Goal: Task Accomplishment & Management: Manage account settings

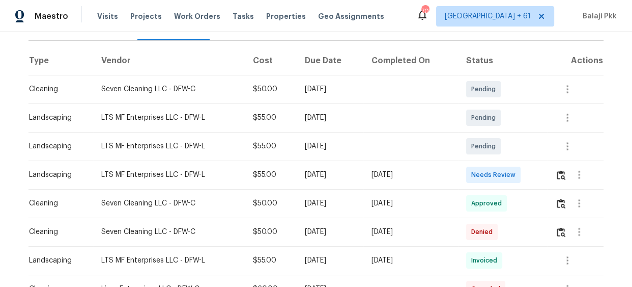
scroll to position [46, 0]
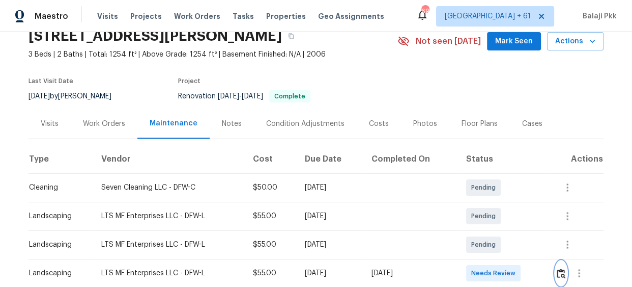
click at [564, 273] on img "button" at bounding box center [561, 273] width 9 height 10
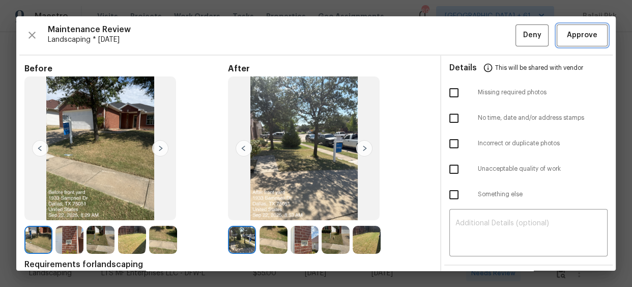
click at [594, 37] on button "Approve" at bounding box center [582, 35] width 51 height 22
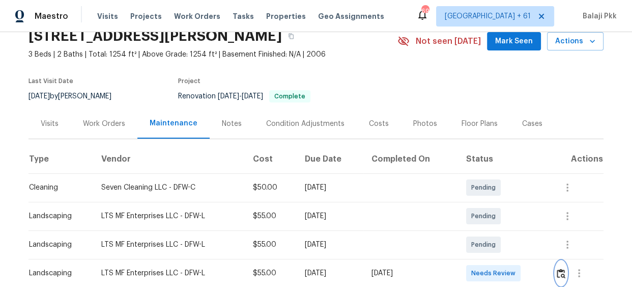
scroll to position [52, 0]
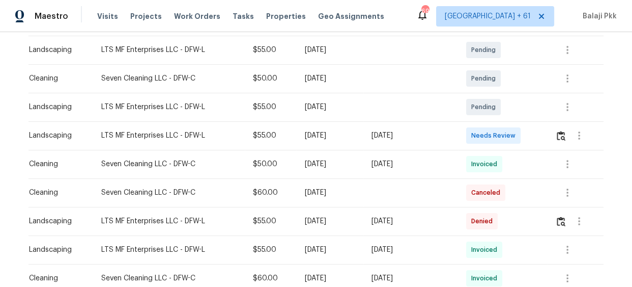
scroll to position [185, 0]
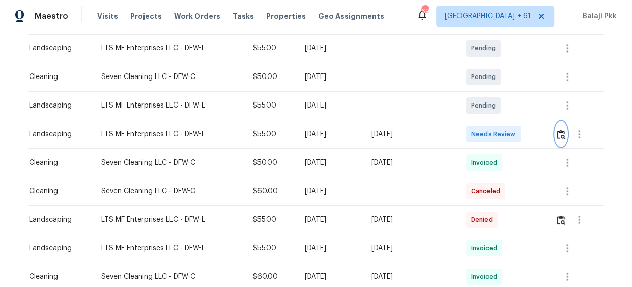
click at [560, 135] on img "button" at bounding box center [561, 134] width 9 height 10
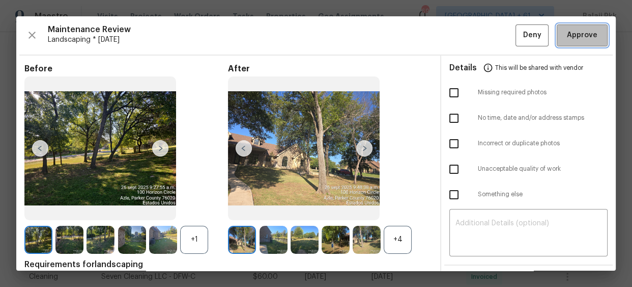
click at [567, 36] on span "Approve" at bounding box center [582, 35] width 31 height 13
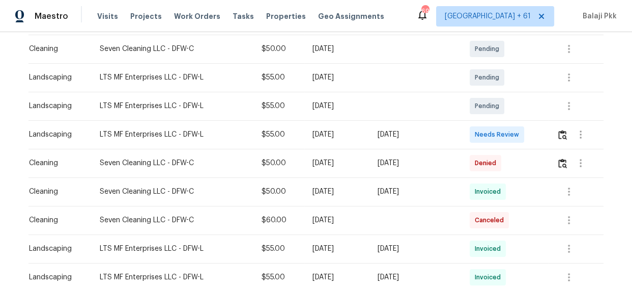
scroll to position [185, 0]
click at [560, 131] on img "button" at bounding box center [563, 134] width 9 height 10
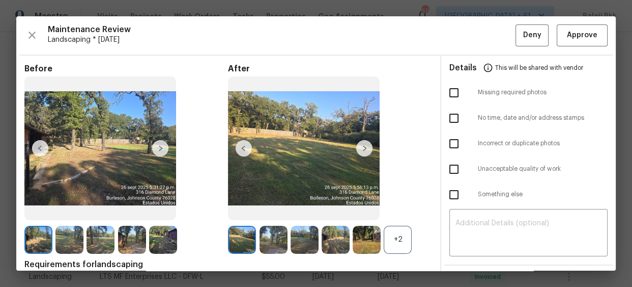
click at [397, 237] on div "+2" at bounding box center [398, 240] width 28 height 28
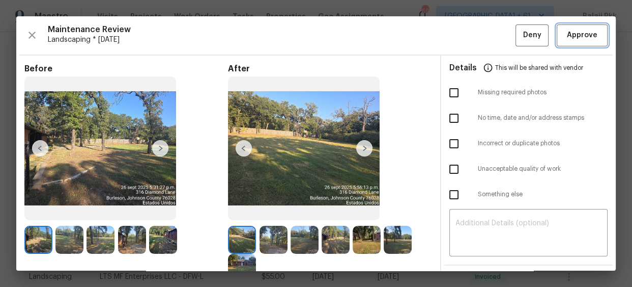
click at [567, 32] on span "Approve" at bounding box center [582, 35] width 31 height 13
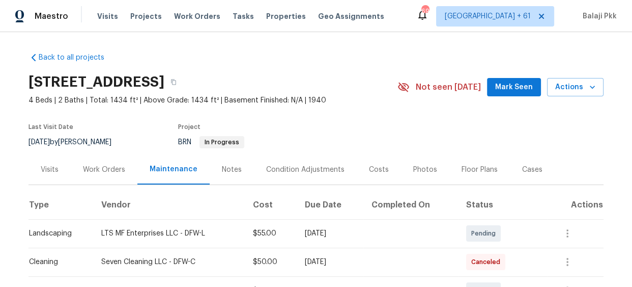
scroll to position [185, 0]
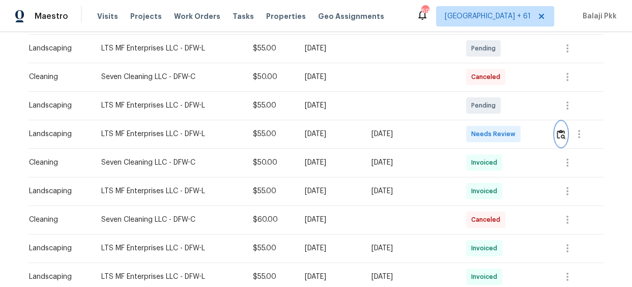
click at [559, 130] on img "button" at bounding box center [561, 134] width 9 height 10
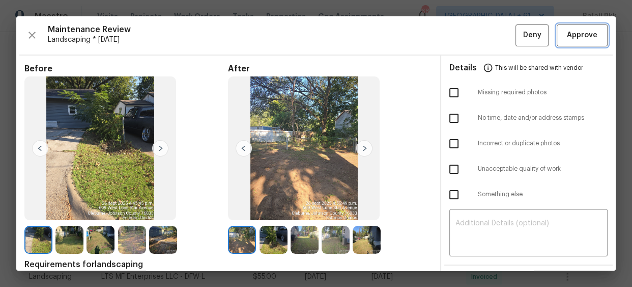
click at [586, 41] on span "Approve" at bounding box center [582, 35] width 31 height 13
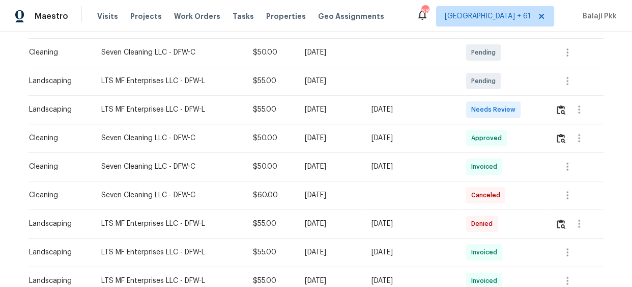
scroll to position [231, 0]
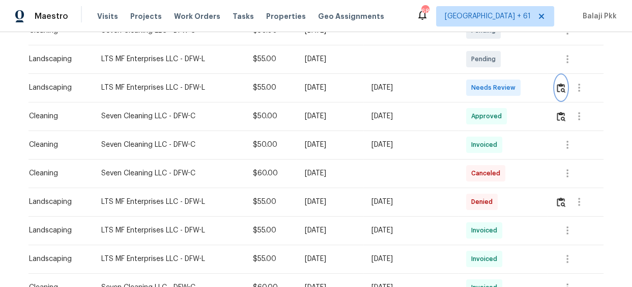
click at [563, 85] on img "button" at bounding box center [561, 88] width 9 height 10
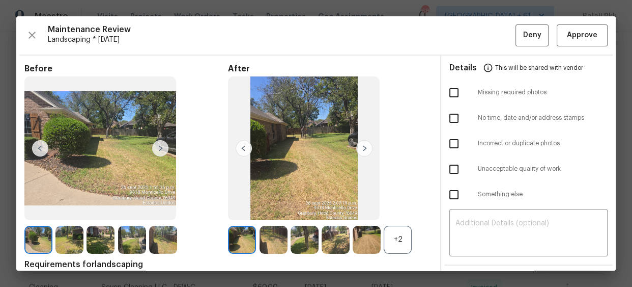
click at [397, 236] on div "+2" at bounding box center [398, 240] width 28 height 28
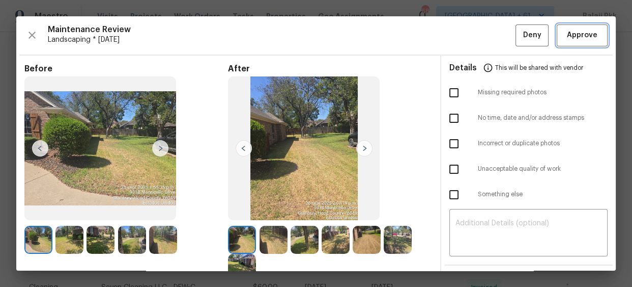
click at [567, 37] on span "Approve" at bounding box center [582, 35] width 31 height 13
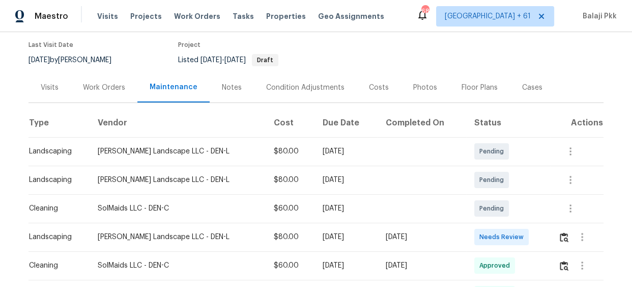
scroll to position [231, 0]
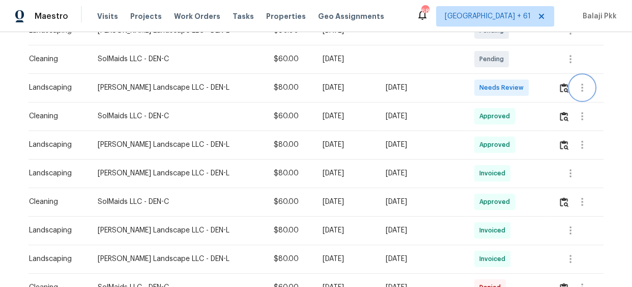
click at [570, 81] on button "button" at bounding box center [582, 87] width 24 height 24
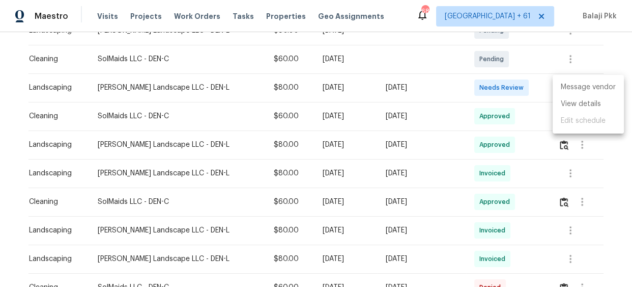
click at [556, 91] on li "Message vendor" at bounding box center [588, 87] width 71 height 17
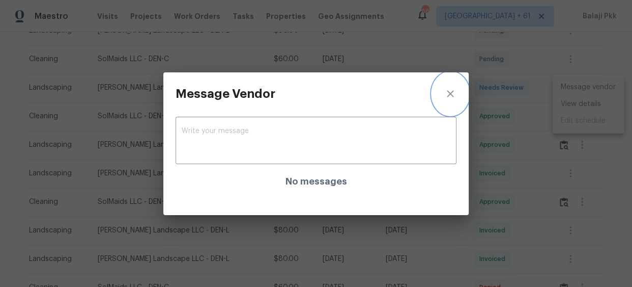
click at [448, 99] on button "close" at bounding box center [450, 93] width 37 height 43
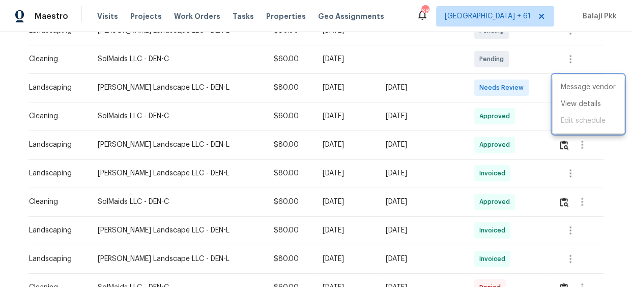
click at [542, 76] on div at bounding box center [316, 143] width 632 height 287
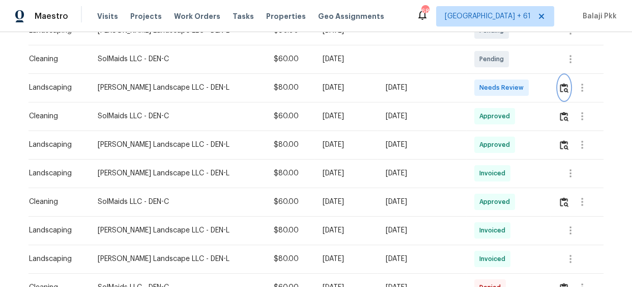
click at [559, 95] on button "button" at bounding box center [565, 87] width 12 height 24
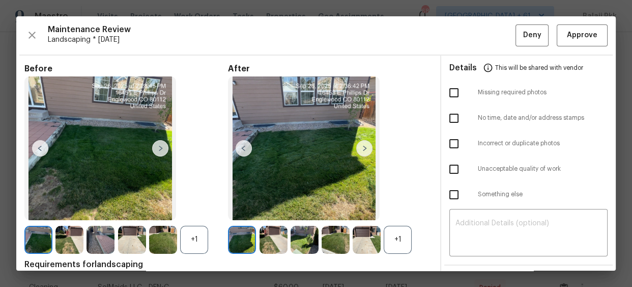
click at [396, 238] on div "+1" at bounding box center [398, 240] width 28 height 28
click at [196, 245] on div "+1" at bounding box center [194, 240] width 28 height 28
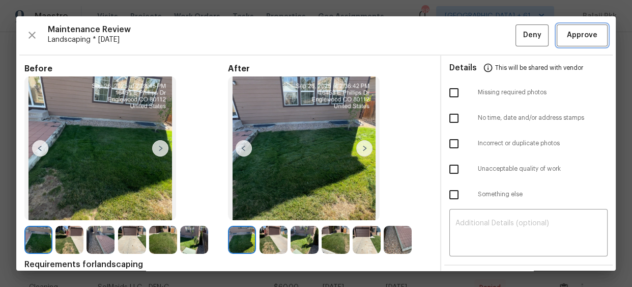
click at [567, 29] on span "Approve" at bounding box center [582, 35] width 31 height 13
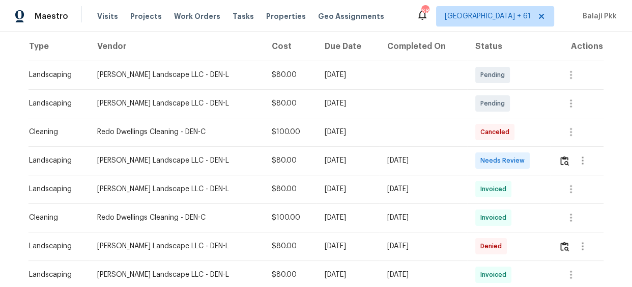
scroll to position [185, 0]
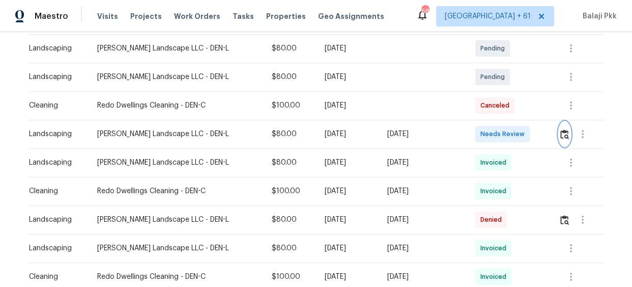
click at [562, 139] on button "button" at bounding box center [565, 134] width 12 height 24
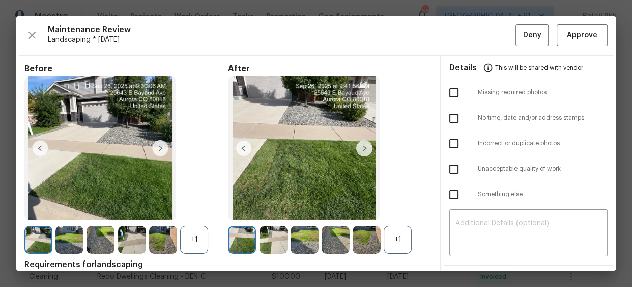
click at [395, 235] on div "+1" at bounding box center [398, 240] width 28 height 28
drag, startPoint x: 199, startPoint y: 239, endPoint x: 219, endPoint y: 16, distance: 223.9
click at [199, 240] on div "+1" at bounding box center [194, 240] width 28 height 28
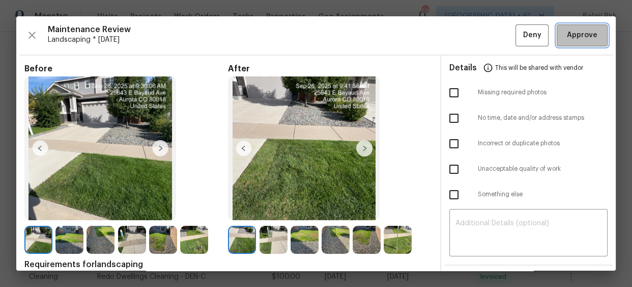
click at [586, 34] on span "Approve" at bounding box center [582, 35] width 31 height 13
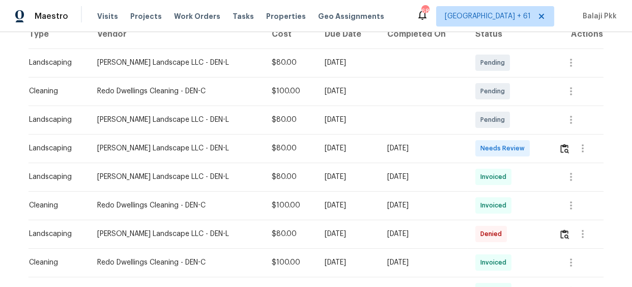
scroll to position [231, 0]
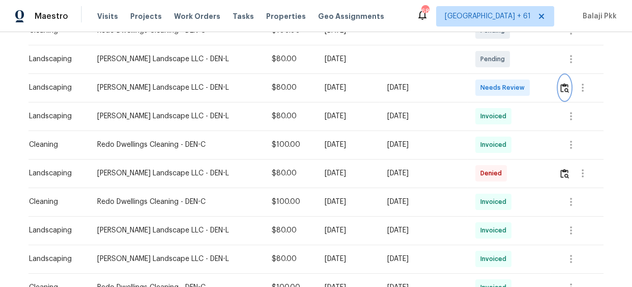
click at [565, 87] on img "button" at bounding box center [565, 88] width 9 height 10
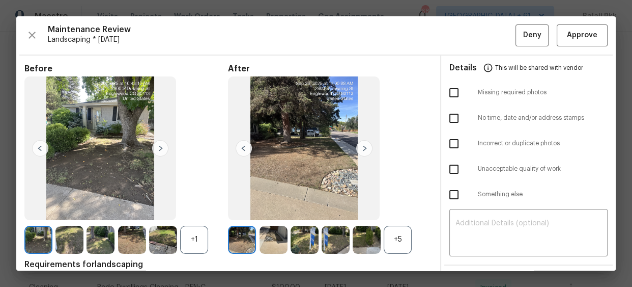
click at [206, 240] on div "+1" at bounding box center [194, 240] width 28 height 28
click at [386, 241] on div "+5" at bounding box center [398, 240] width 28 height 28
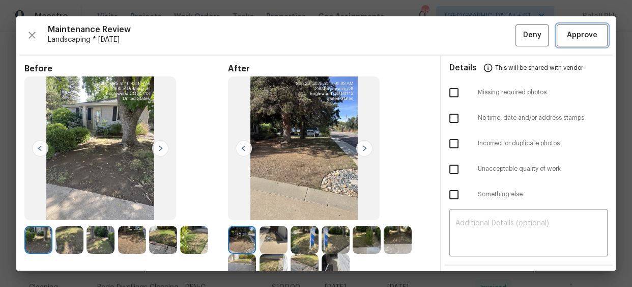
click at [583, 25] on button "Approve" at bounding box center [582, 35] width 51 height 22
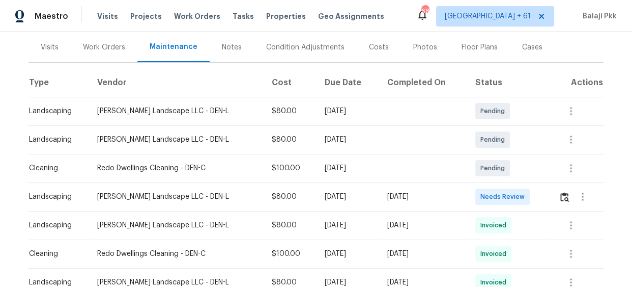
scroll to position [231, 0]
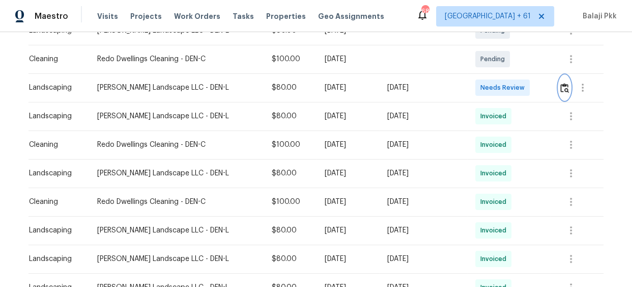
click at [564, 88] on img "button" at bounding box center [565, 88] width 9 height 10
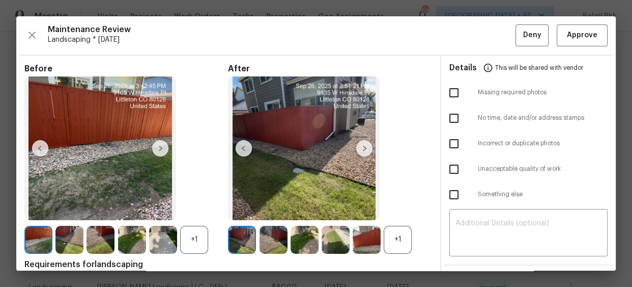
click at [401, 240] on div "+1" at bounding box center [398, 240] width 28 height 28
click at [575, 30] on span "Approve" at bounding box center [582, 35] width 31 height 13
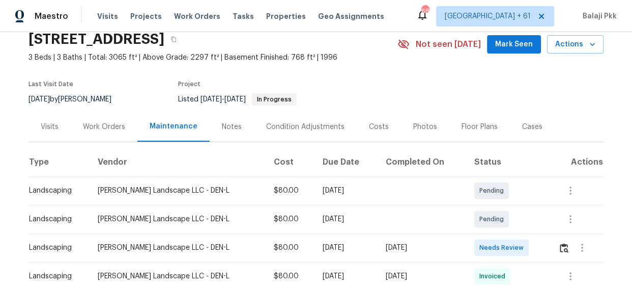
scroll to position [92, 0]
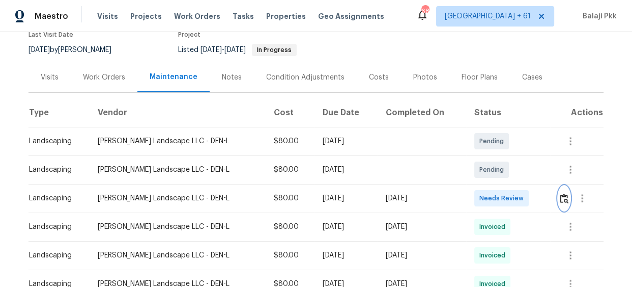
click at [564, 198] on button "button" at bounding box center [565, 198] width 12 height 24
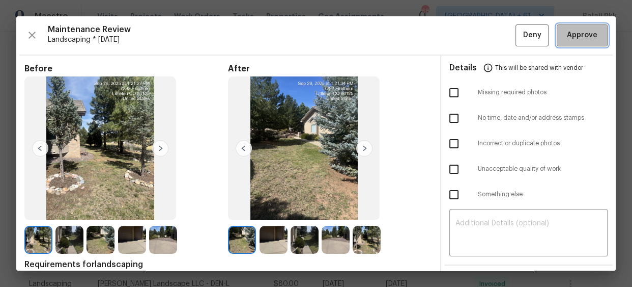
click at [568, 29] on span "Approve" at bounding box center [582, 35] width 31 height 13
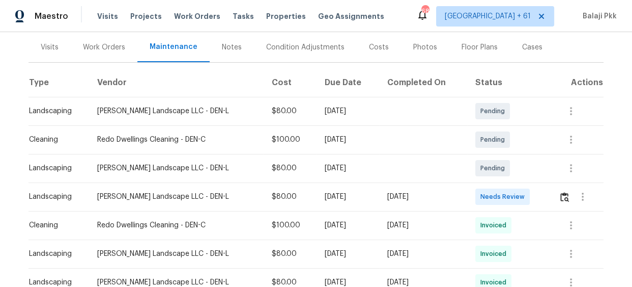
scroll to position [139, 0]
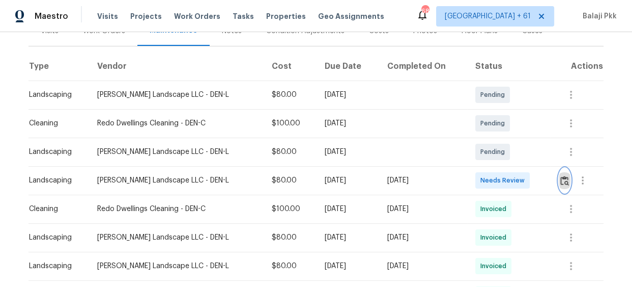
click at [565, 179] on img "button" at bounding box center [565, 181] width 9 height 10
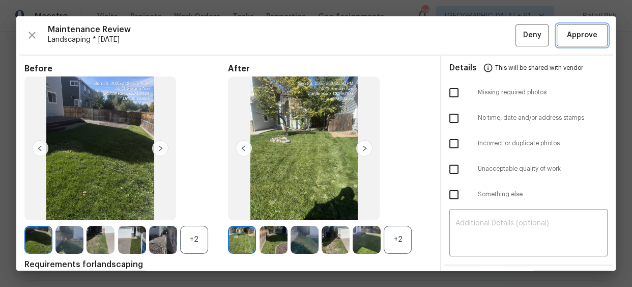
click at [577, 36] on span "Approve" at bounding box center [582, 35] width 31 height 13
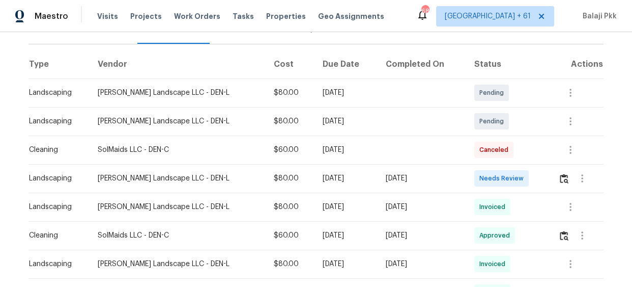
scroll to position [139, 0]
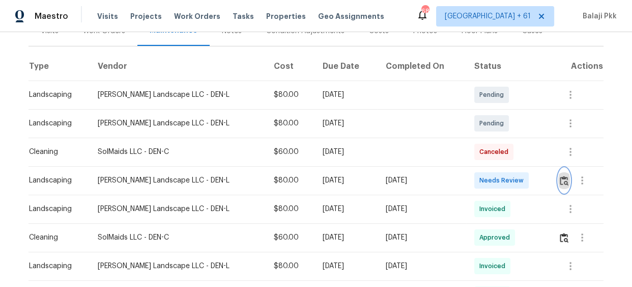
click at [560, 179] on img "button" at bounding box center [564, 181] width 9 height 10
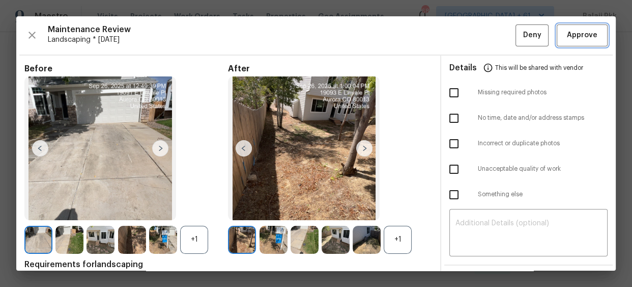
click at [565, 39] on span "Approve" at bounding box center [582, 35] width 35 height 13
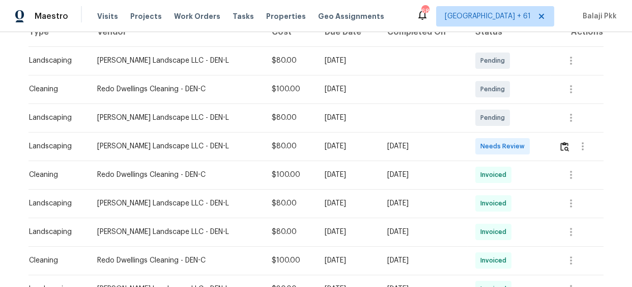
scroll to position [185, 0]
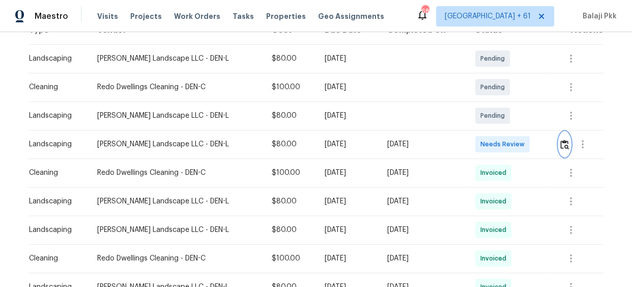
click at [563, 140] on button "button" at bounding box center [565, 144] width 12 height 24
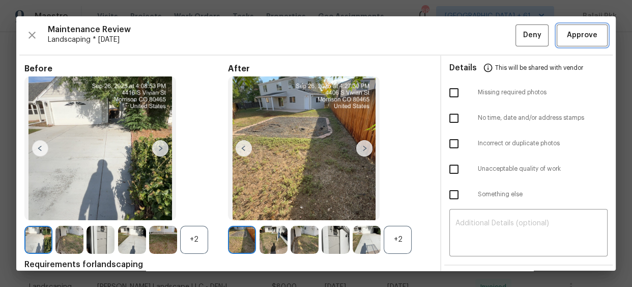
click at [567, 36] on span "Approve" at bounding box center [582, 35] width 31 height 13
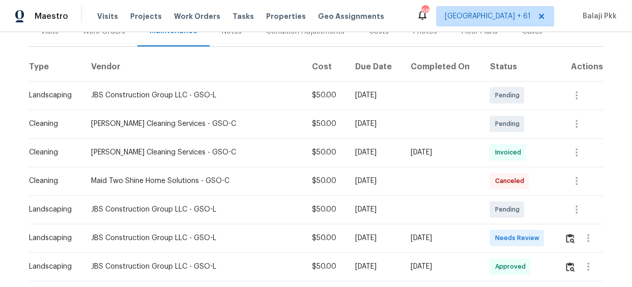
scroll to position [139, 0]
click at [566, 237] on img "button" at bounding box center [570, 238] width 9 height 10
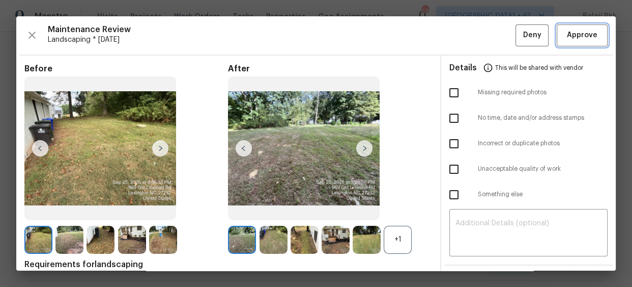
click at [565, 36] on span "Approve" at bounding box center [582, 35] width 35 height 13
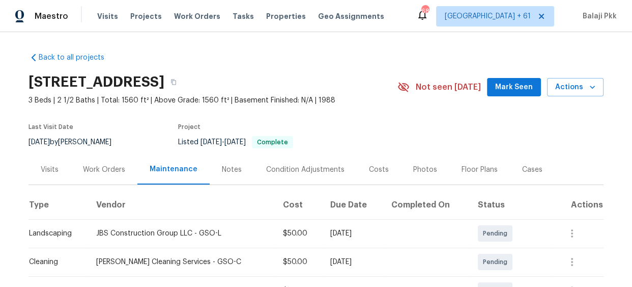
scroll to position [92, 0]
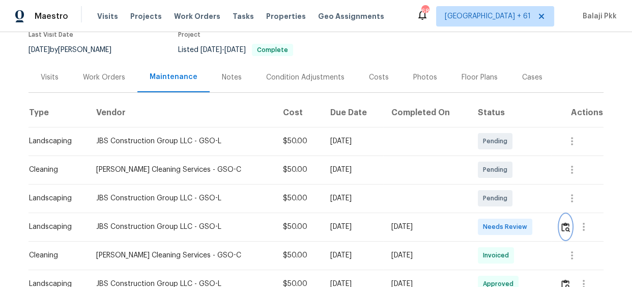
click at [563, 222] on img "button" at bounding box center [566, 227] width 9 height 10
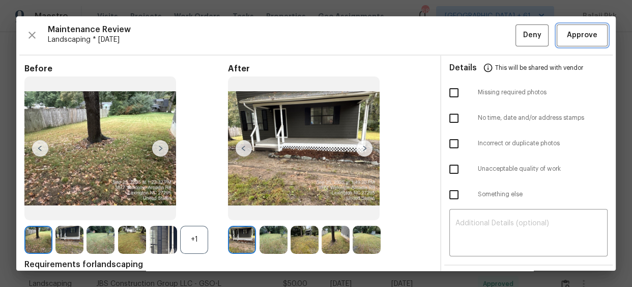
click at [568, 39] on span "Approve" at bounding box center [582, 35] width 31 height 13
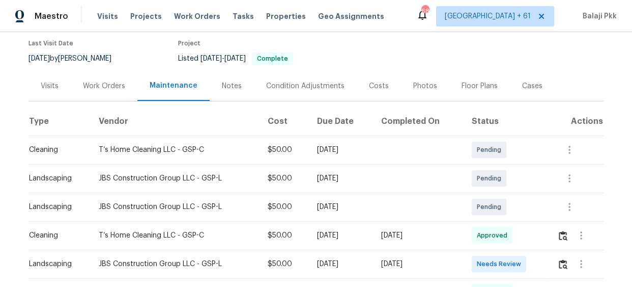
scroll to position [231, 0]
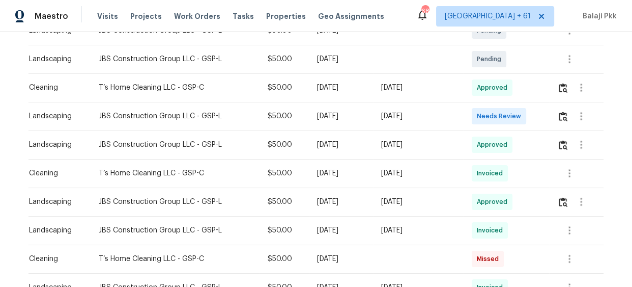
click at [558, 123] on div at bounding box center [581, 116] width 46 height 24
click at [569, 116] on button "button" at bounding box center [581, 116] width 24 height 24
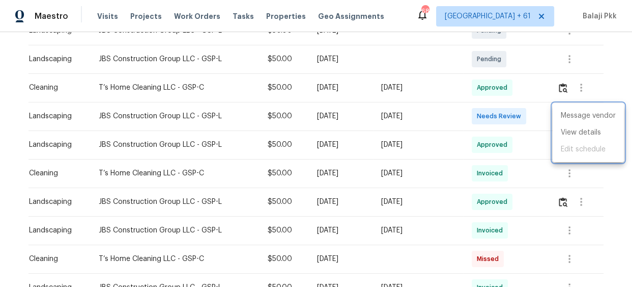
click at [541, 117] on div at bounding box center [316, 143] width 632 height 287
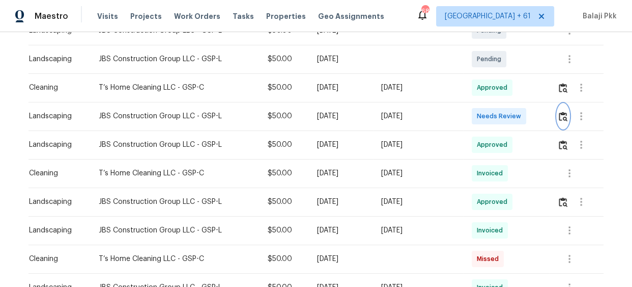
click at [564, 116] on img "button" at bounding box center [563, 117] width 9 height 10
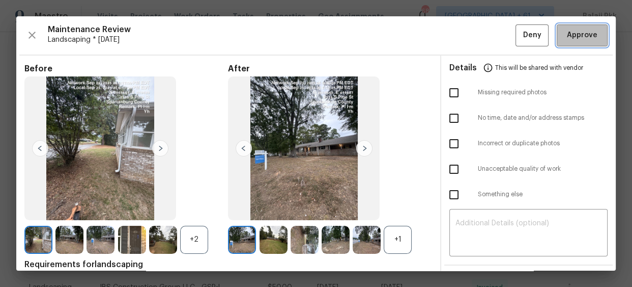
click at [577, 32] on span "Approve" at bounding box center [582, 35] width 31 height 13
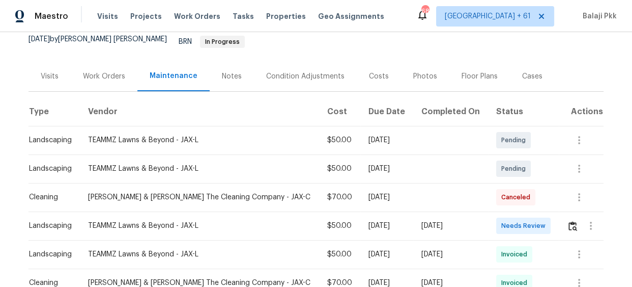
scroll to position [185, 0]
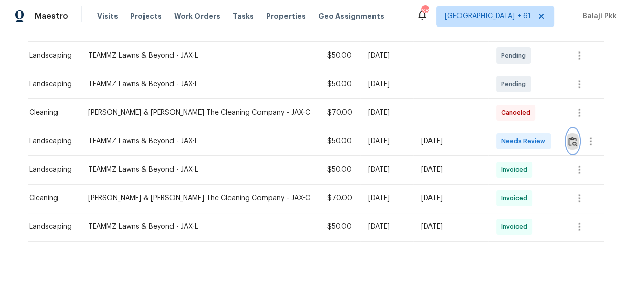
click at [569, 136] on img "button" at bounding box center [573, 141] width 9 height 10
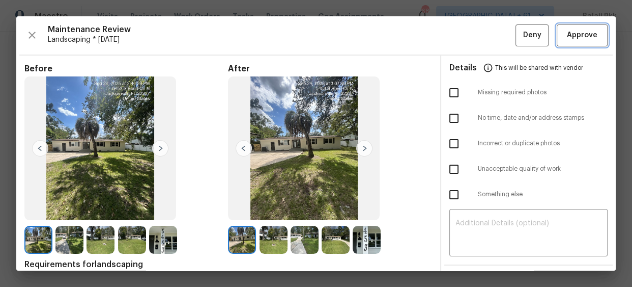
click at [557, 35] on button "Approve" at bounding box center [582, 35] width 51 height 22
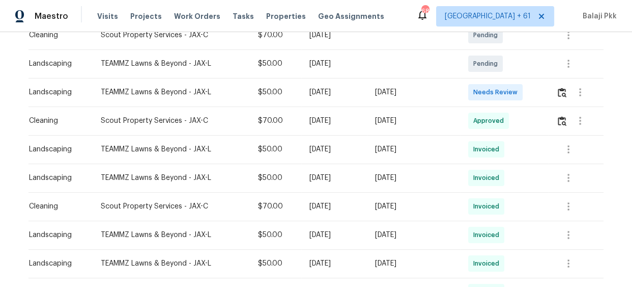
scroll to position [231, 0]
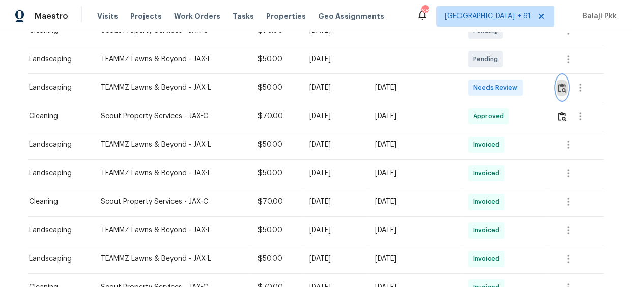
click at [559, 80] on button "button" at bounding box center [563, 87] width 12 height 24
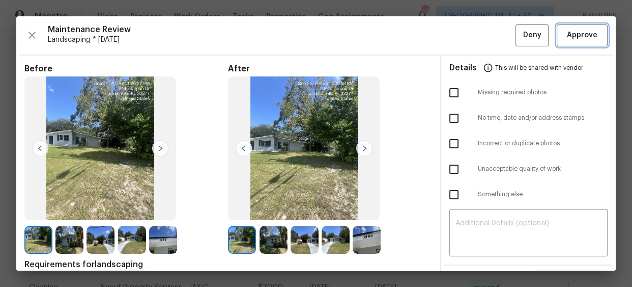
click at [567, 36] on span "Approve" at bounding box center [582, 35] width 31 height 13
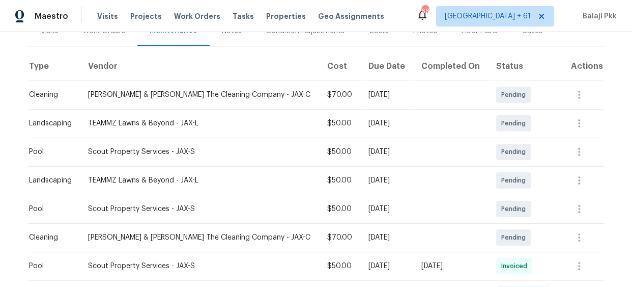
scroll to position [231, 0]
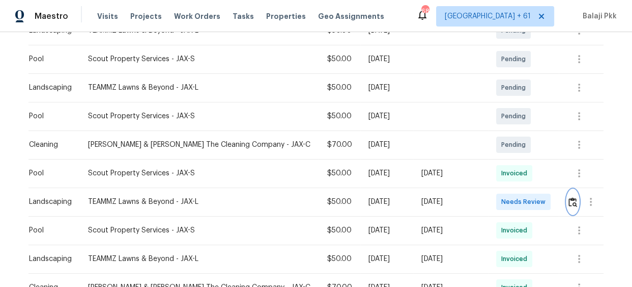
click at [569, 202] on img "button" at bounding box center [573, 202] width 9 height 10
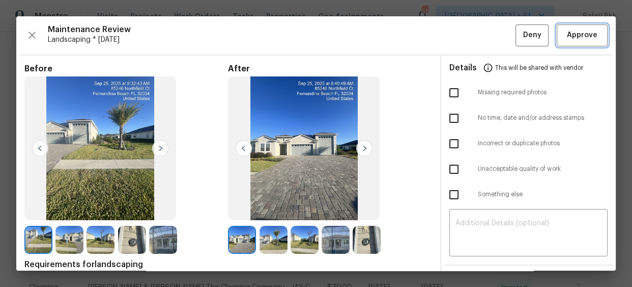
click at [567, 32] on span "Approve" at bounding box center [582, 35] width 31 height 13
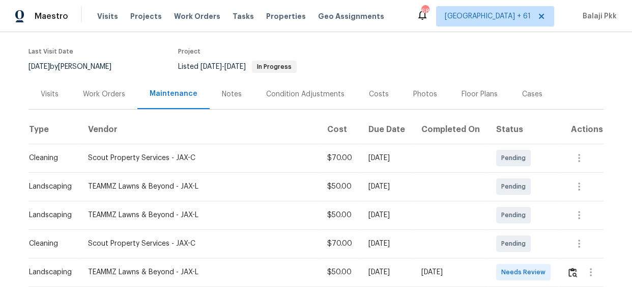
scroll to position [185, 0]
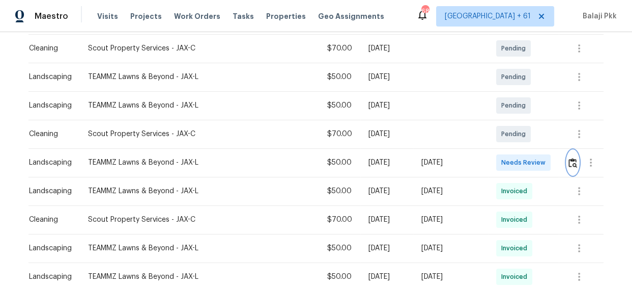
click at [569, 162] on img "button" at bounding box center [573, 163] width 9 height 10
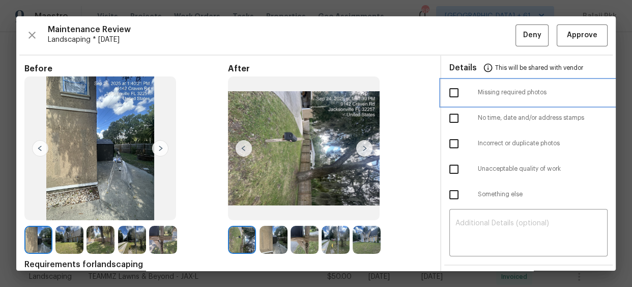
click at [484, 96] on span "Missing required photos" at bounding box center [543, 92] width 130 height 9
checkbox input "true"
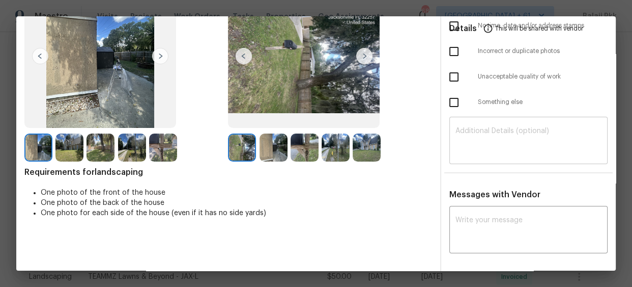
click at [487, 125] on div "​" at bounding box center [529, 141] width 158 height 45
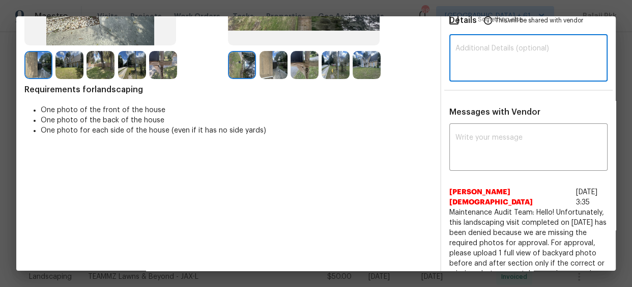
scroll to position [185, 0]
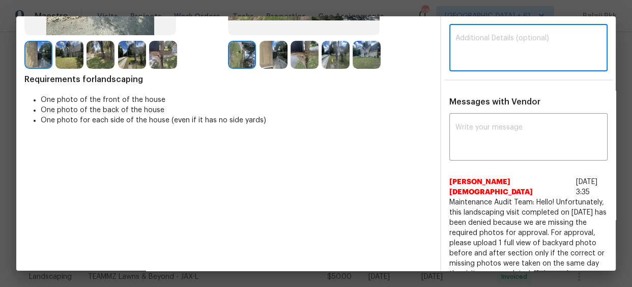
paste textarea "Maintenance Audit Team: Hello! Unfortunately, this Cleaning visit completed on …"
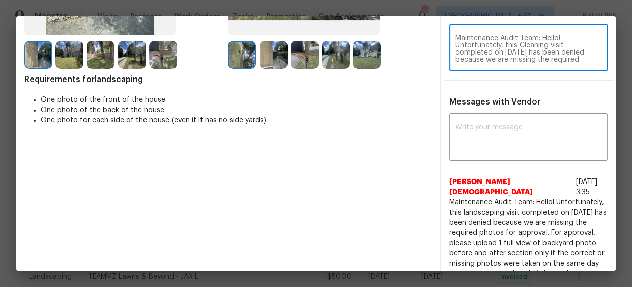
scroll to position [99, 0]
type textarea "Maintenance Audit Team: Hello! Unfortunately, this Cleaning visit completed on …"
click at [498, 124] on textarea at bounding box center [529, 138] width 146 height 29
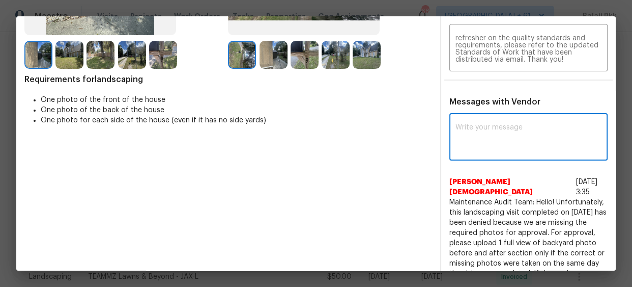
paste textarea "Maintenance Audit Team: Hello! Unfortunately, this Cleaning visit completed on …"
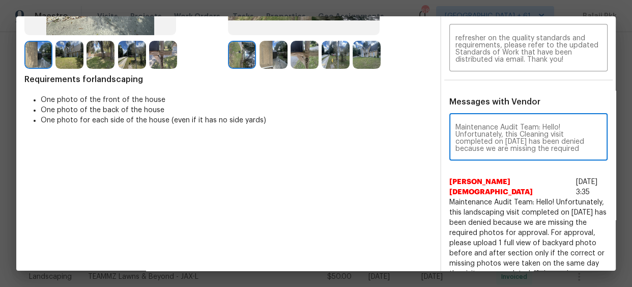
scroll to position [143, 0]
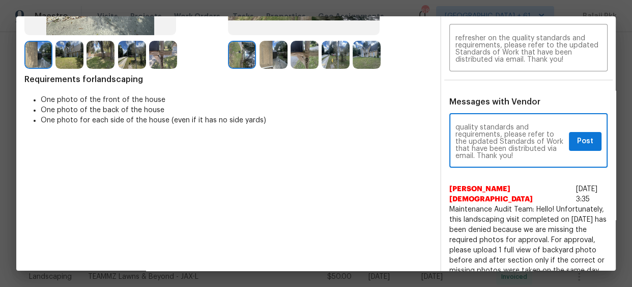
type textarea "Maintenance Audit Team: Hello! Unfortunately, this Cleaning visit completed on …"
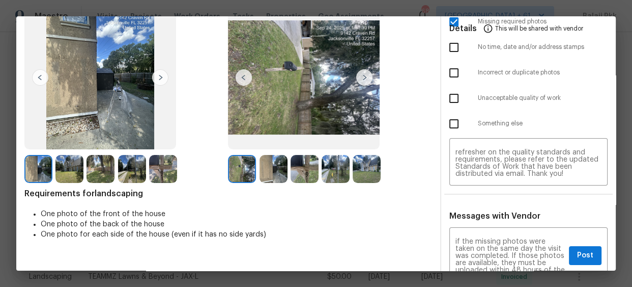
scroll to position [231, 0]
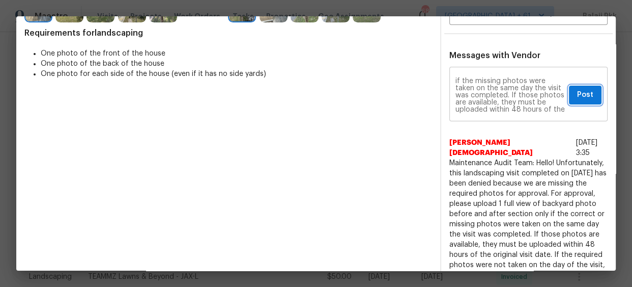
click at [584, 93] on span "Post" at bounding box center [585, 95] width 16 height 13
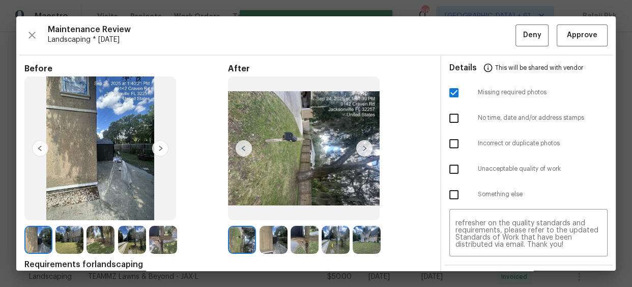
scroll to position [0, 0]
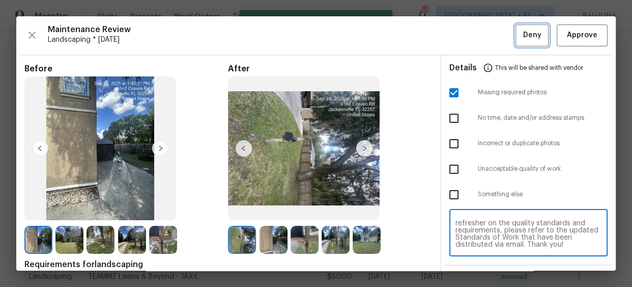
click at [523, 33] on span "Deny" at bounding box center [532, 35] width 18 height 13
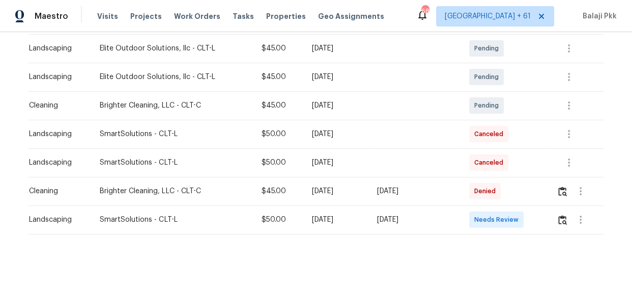
scroll to position [201, 0]
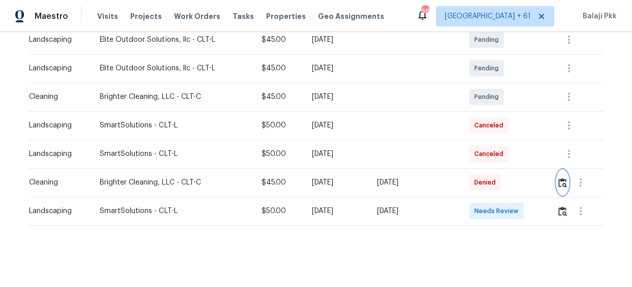
click at [558, 170] on button "button" at bounding box center [563, 182] width 12 height 24
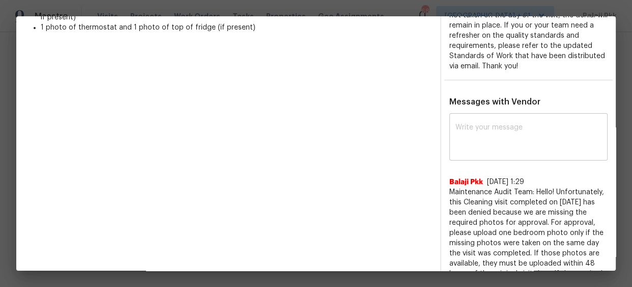
scroll to position [324, 0]
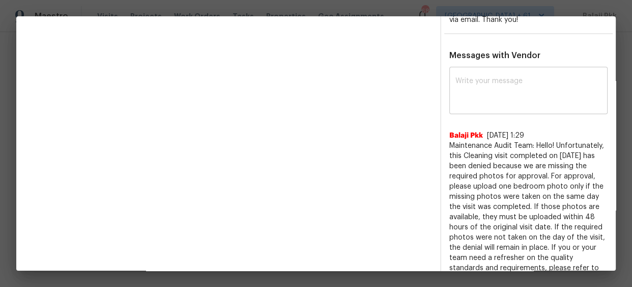
click at [511, 91] on textarea at bounding box center [529, 91] width 146 height 29
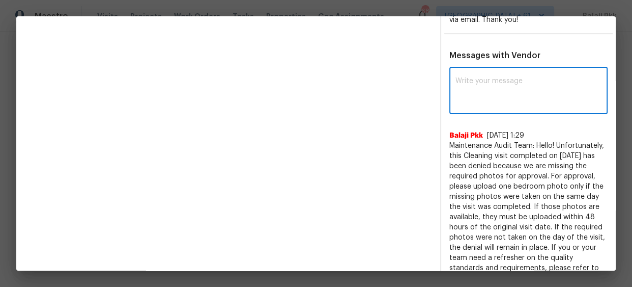
paste textarea "Maintenance Audit Team: Hello! Unfortunately, this Cleaning visit completed on …"
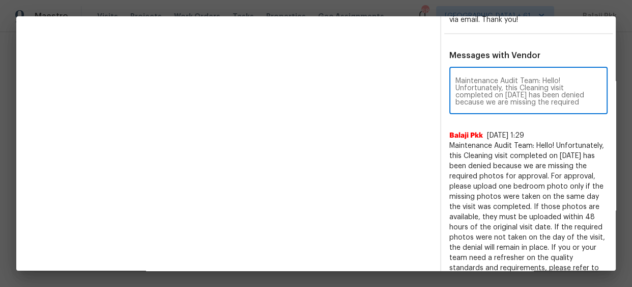
scroll to position [143, 0]
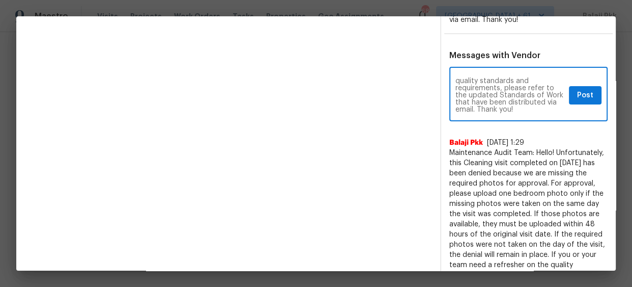
type textarea "Maintenance Audit Team: Hello! Unfortunately, this Cleaning visit completed on …"
click at [581, 91] on span "Post" at bounding box center [585, 95] width 16 height 13
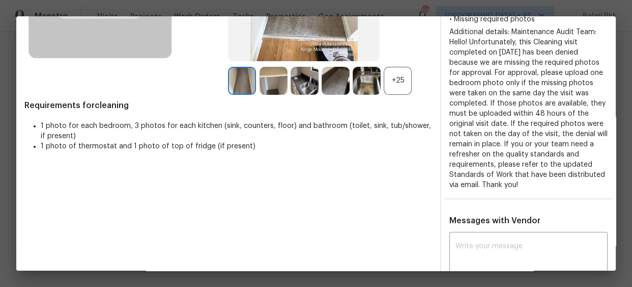
scroll to position [0, 0]
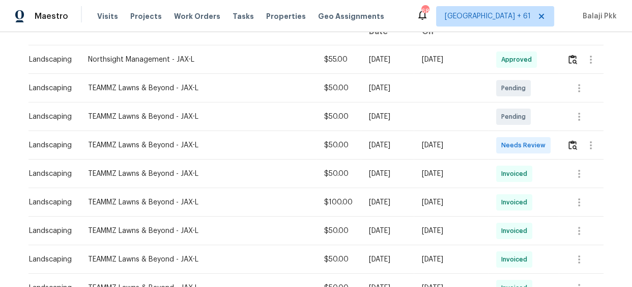
scroll to position [185, 0]
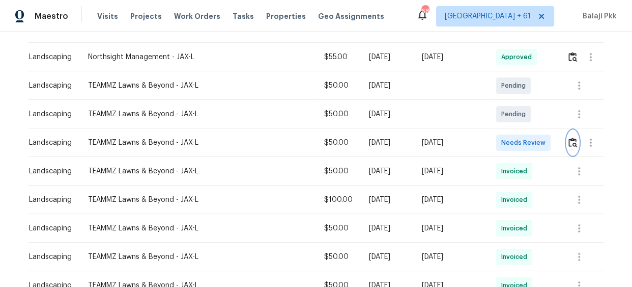
click at [569, 137] on img "button" at bounding box center [573, 142] width 9 height 10
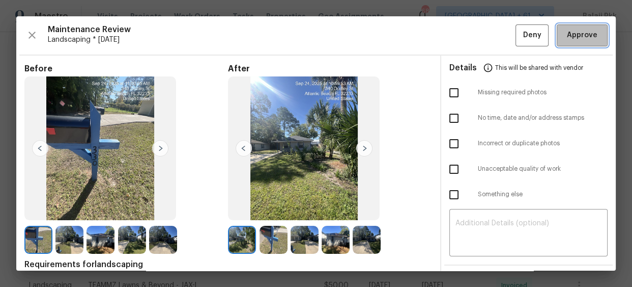
click at [569, 32] on span "Approve" at bounding box center [582, 35] width 31 height 13
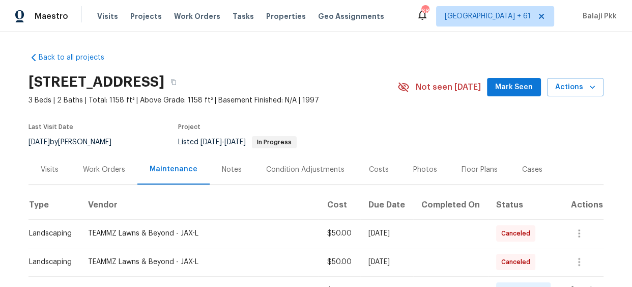
scroll to position [92, 0]
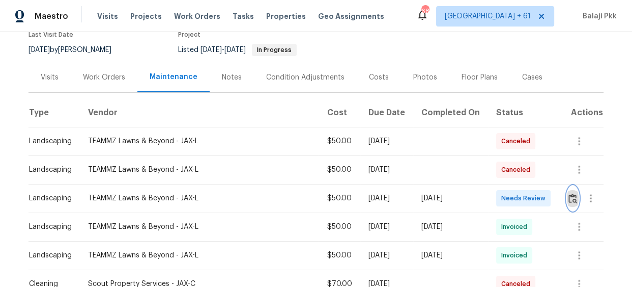
click at [570, 197] on img "button" at bounding box center [573, 199] width 9 height 10
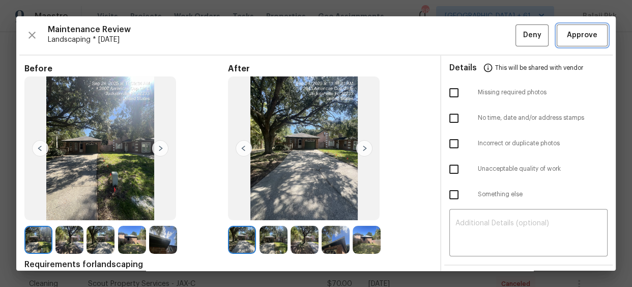
click at [575, 35] on span "Approve" at bounding box center [582, 35] width 31 height 13
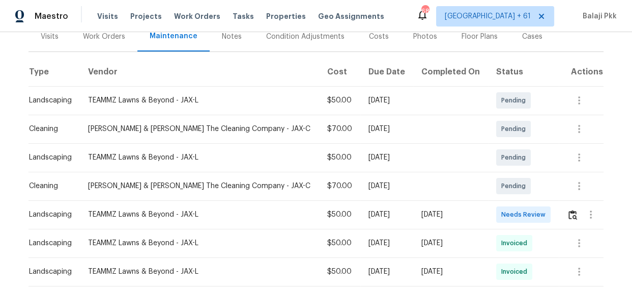
scroll to position [139, 0]
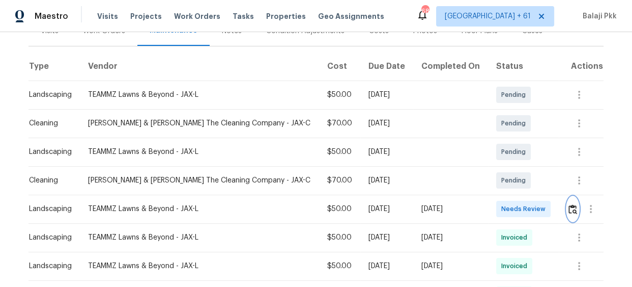
click at [569, 209] on img "button" at bounding box center [573, 209] width 9 height 10
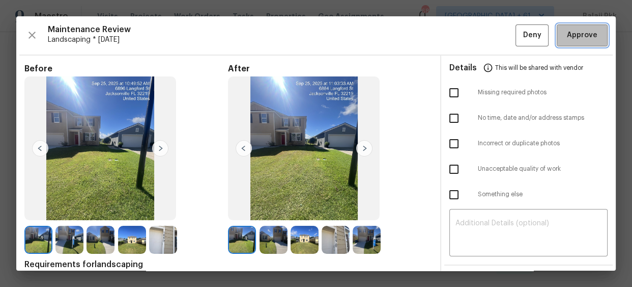
click at [568, 35] on span "Approve" at bounding box center [582, 35] width 31 height 13
